Goal: Check status: Check status

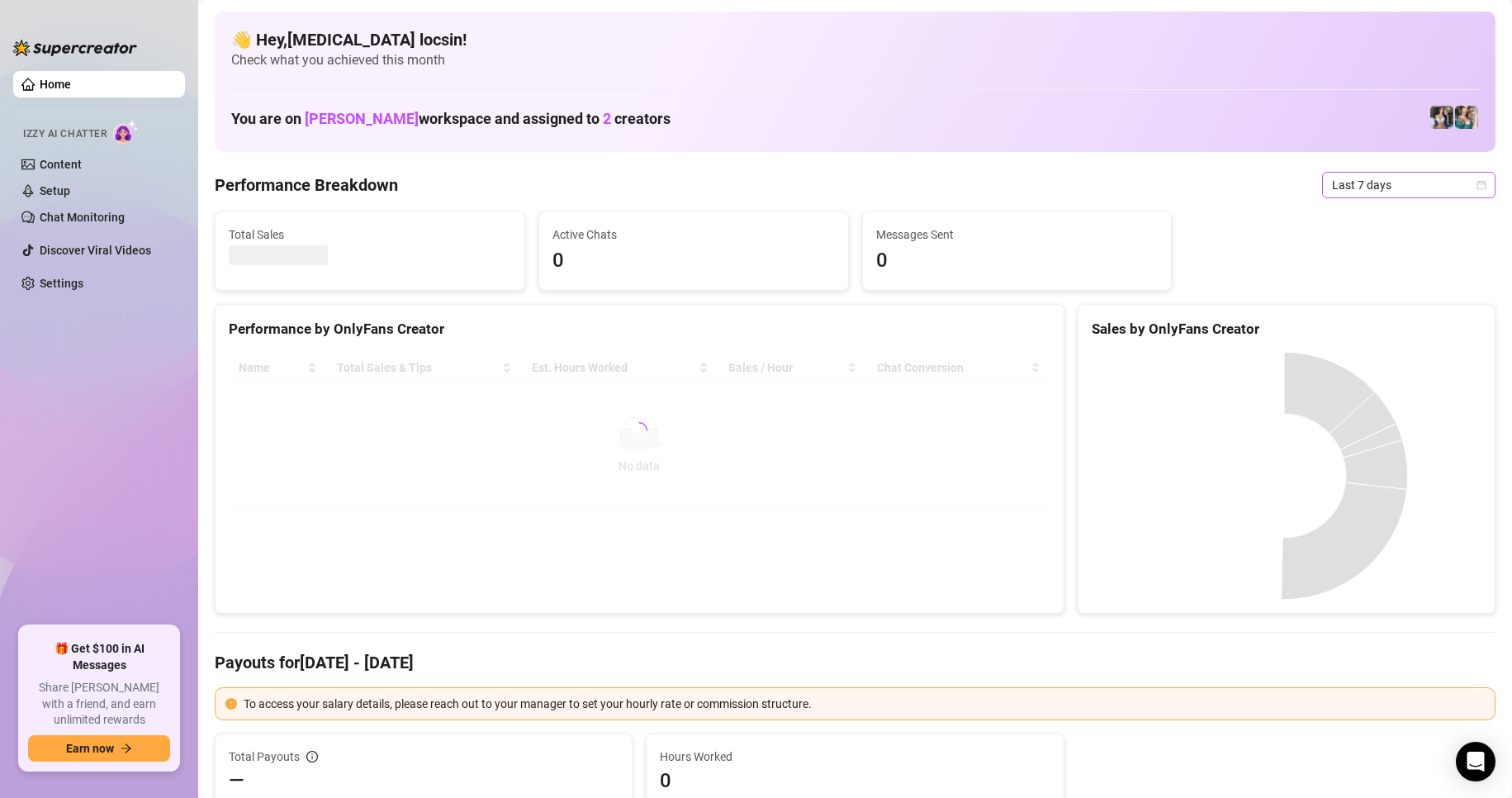
click at [1410, 187] on span "Last 7 days" at bounding box center [1409, 185] width 154 height 25
click at [1392, 322] on div "Custom date" at bounding box center [1395, 324] width 147 height 18
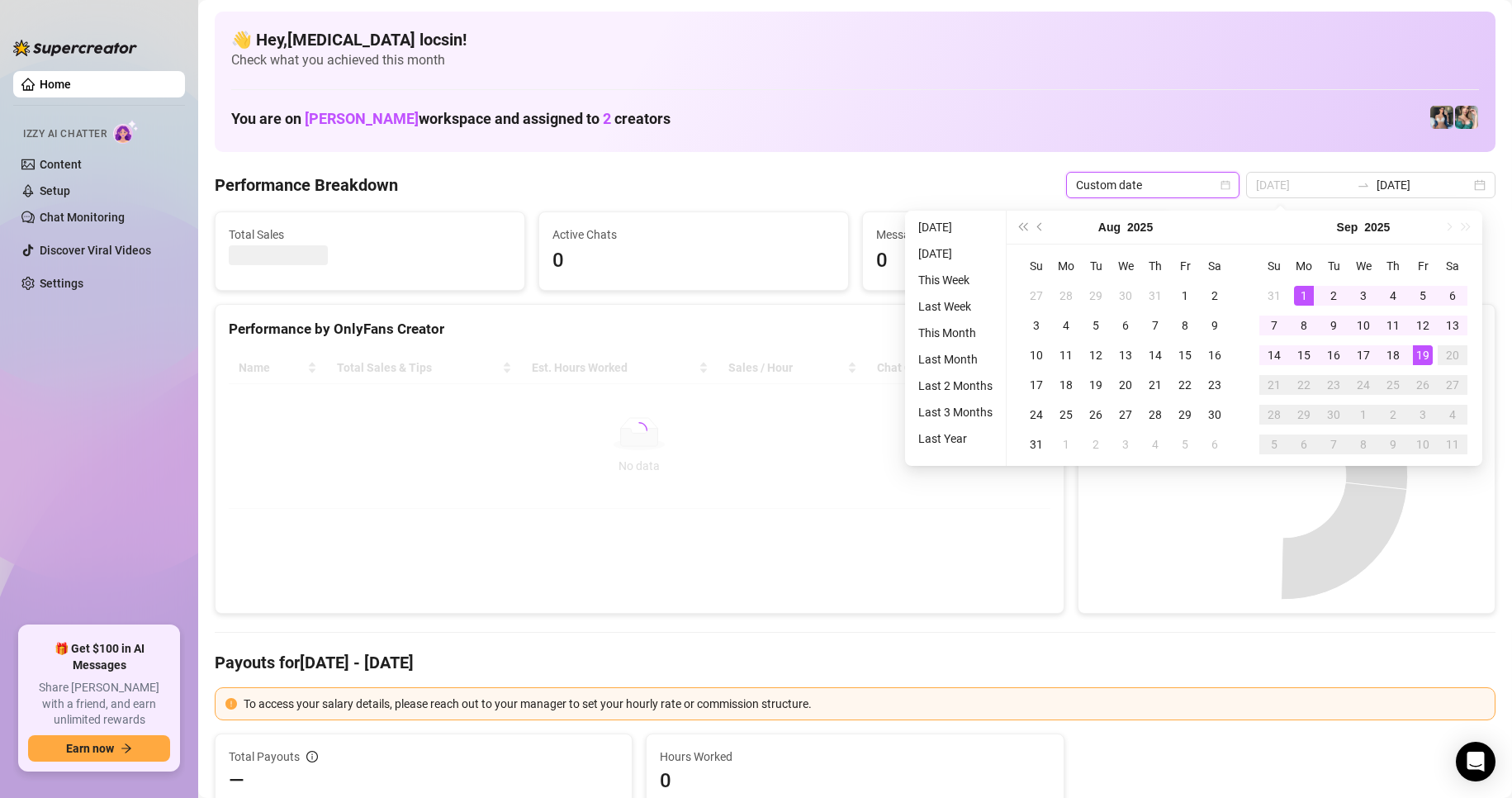
type input "[DATE]"
drag, startPoint x: 1302, startPoint y: 303, endPoint x: 1323, endPoint y: 311, distance: 22.5
click at [1302, 303] on div "1" at bounding box center [1304, 296] width 20 height 20
type input "[DATE]"
click at [1421, 356] on div "19" at bounding box center [1423, 355] width 20 height 20
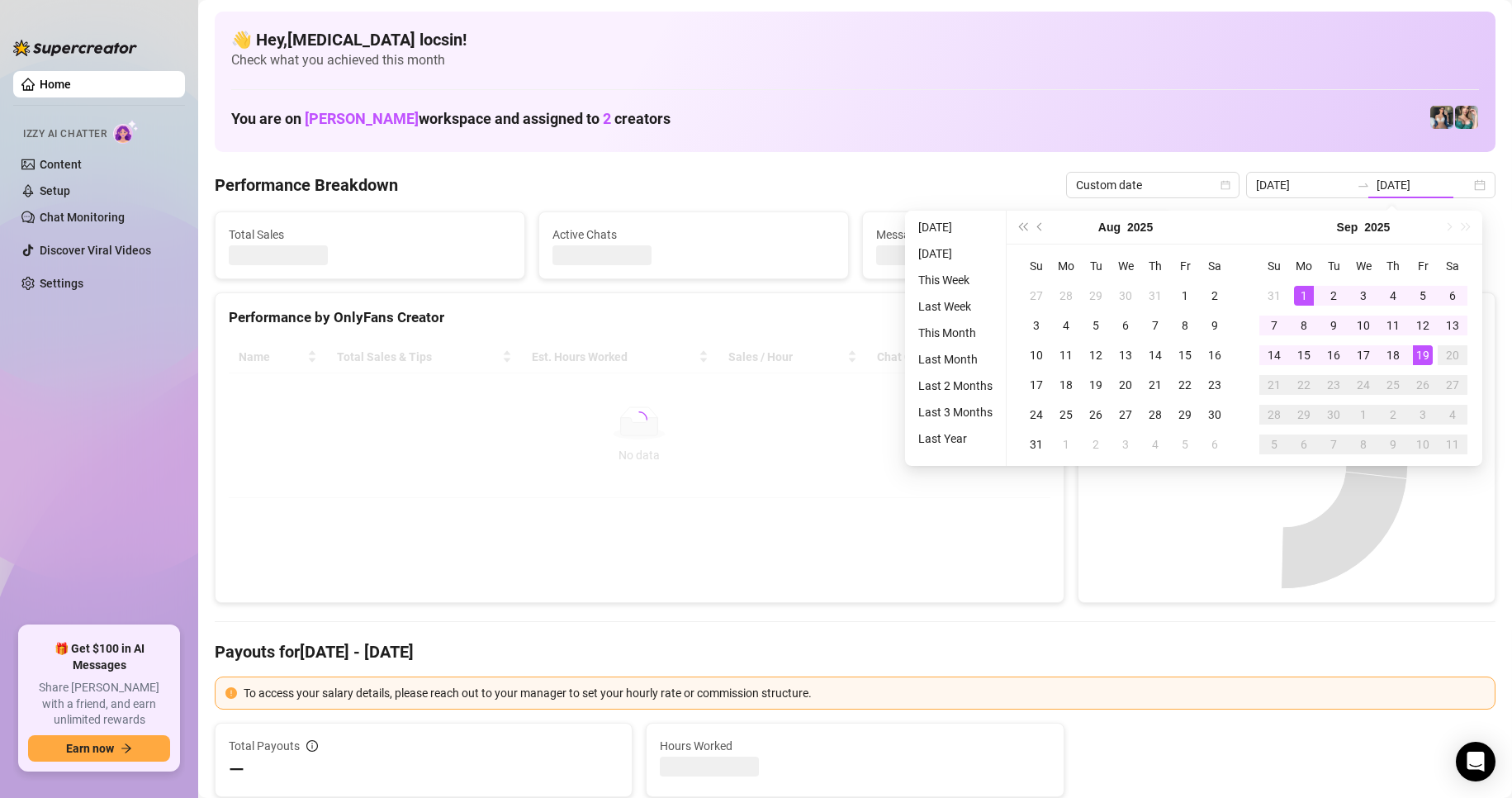
type input "[DATE]"
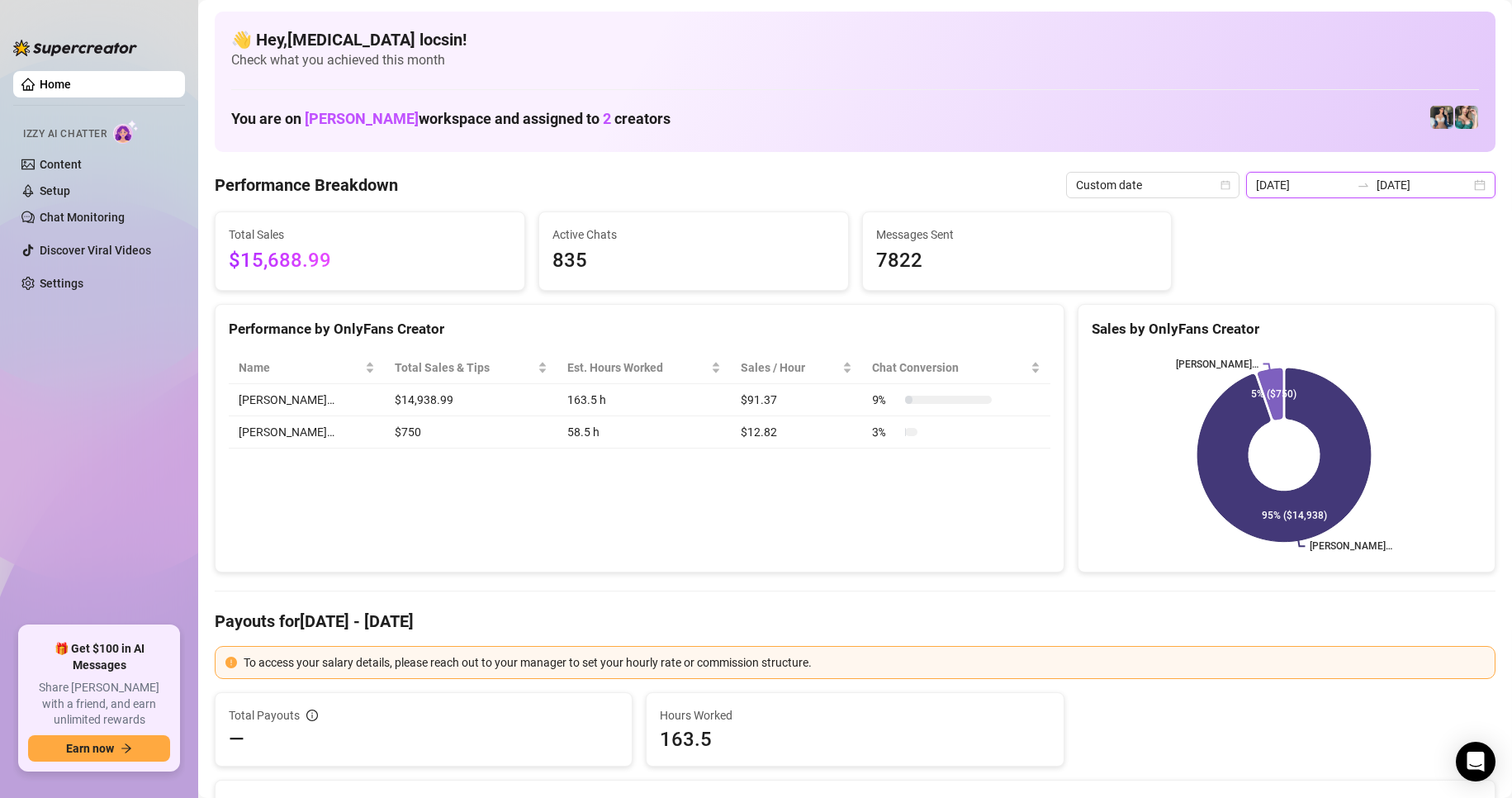
click at [1402, 177] on input "[DATE]" at bounding box center [1424, 185] width 94 height 18
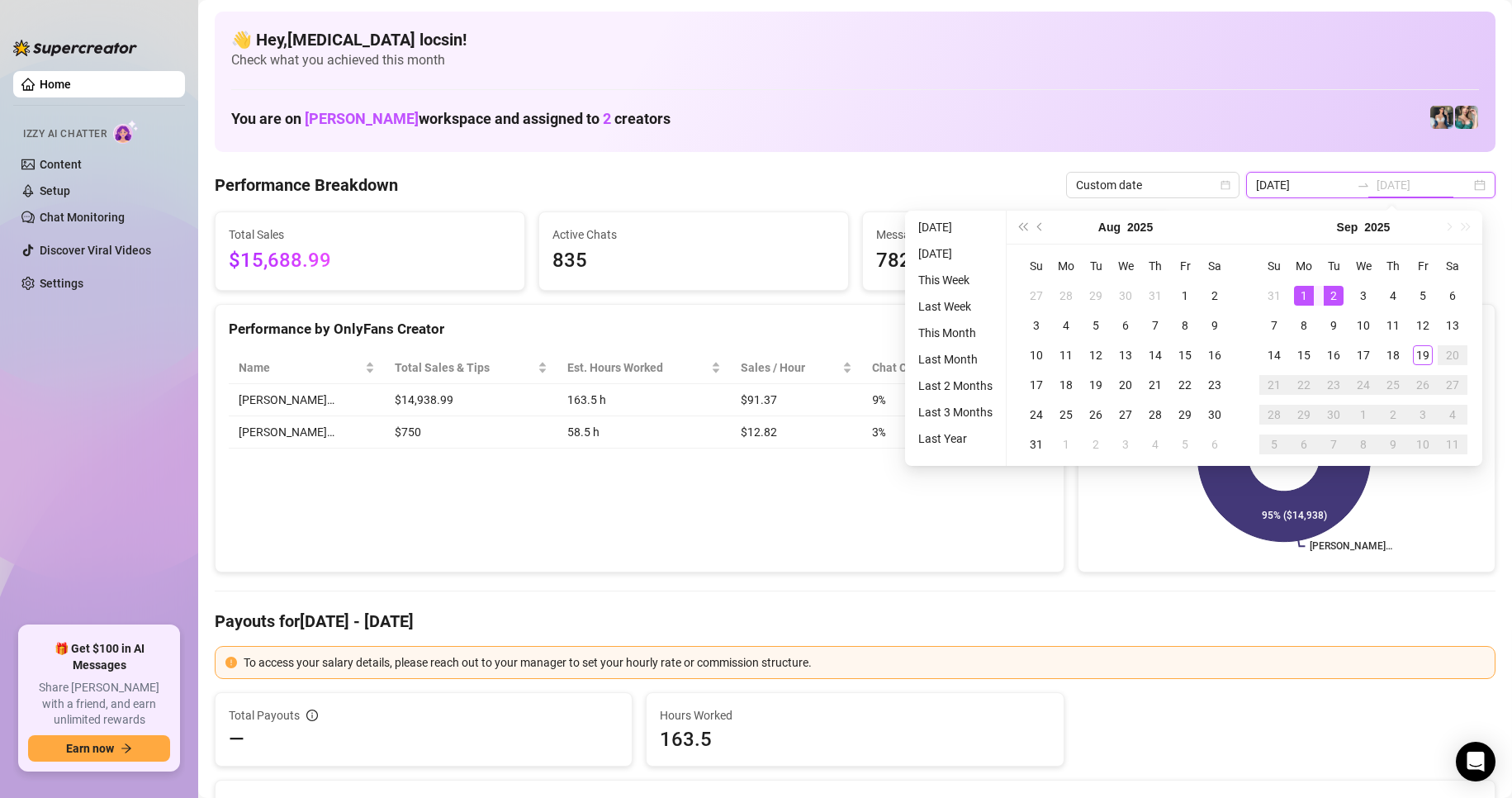
type input "[DATE]"
click at [1309, 293] on div "1" at bounding box center [1304, 296] width 20 height 20
click at [1420, 350] on div "19" at bounding box center [1423, 355] width 20 height 20
type input "[DATE]"
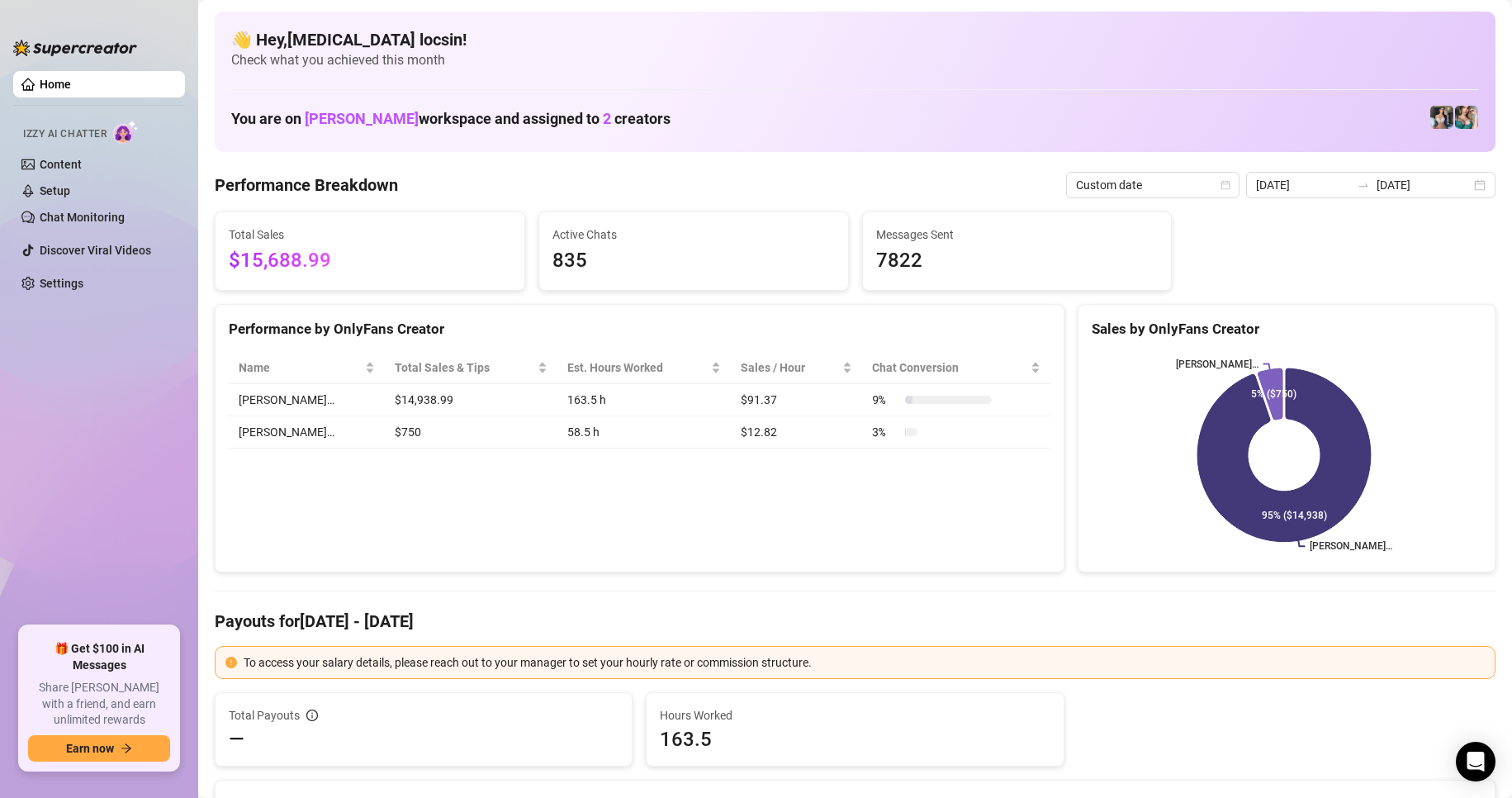
click at [341, 326] on div "Performance by OnlyFans Creator" at bounding box center [639, 329] width 821 height 22
